Goal: Information Seeking & Learning: Compare options

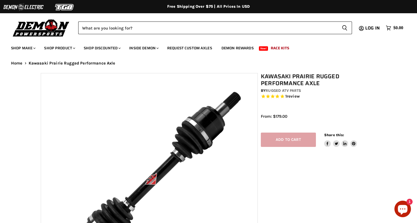
select select "******"
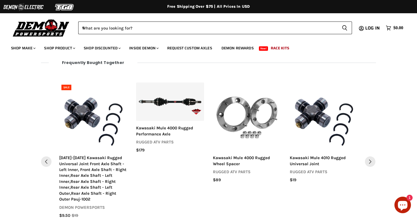
scroll to position [605, 0]
